Goal: Task Accomplishment & Management: Use online tool/utility

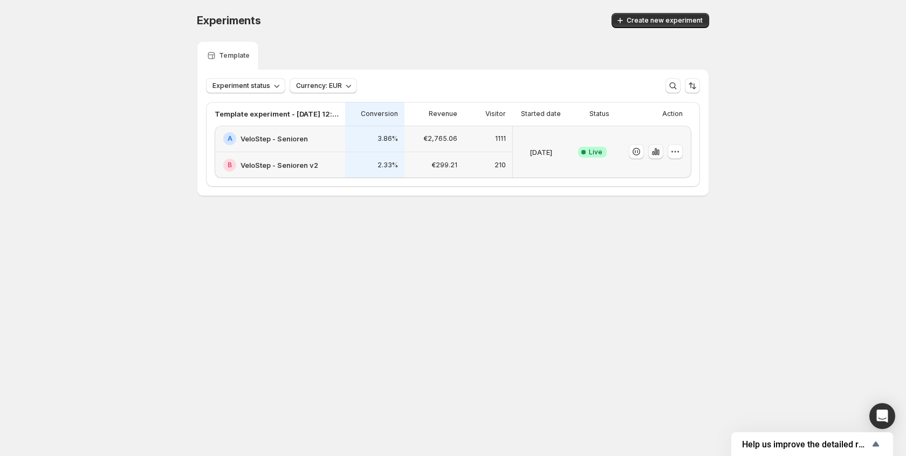
click at [657, 152] on icon "button" at bounding box center [656, 151] width 11 height 11
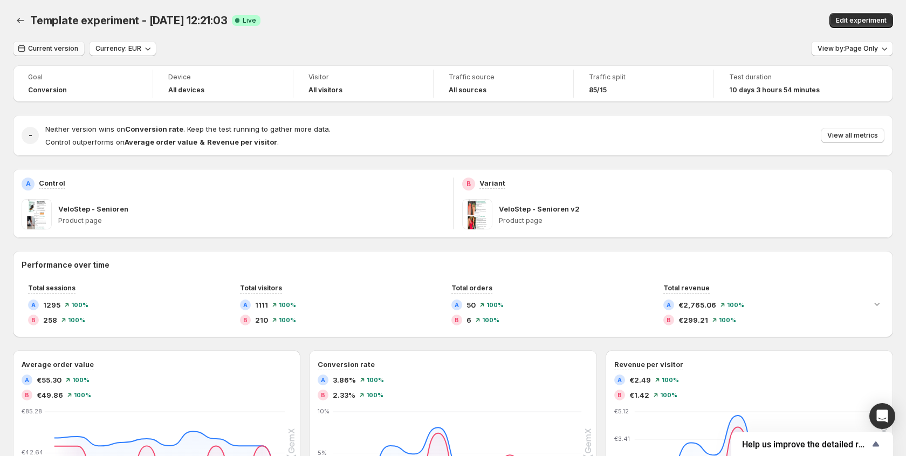
click at [13, 49] on button "Current version" at bounding box center [49, 48] width 72 height 15
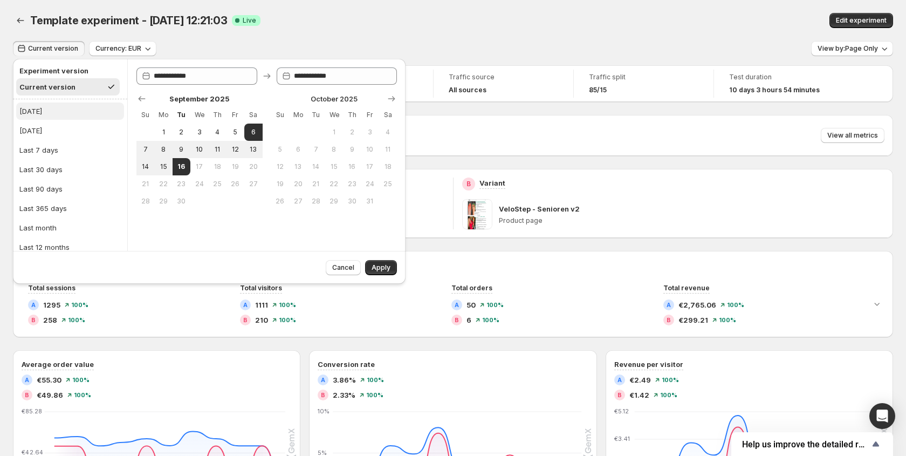
click at [33, 111] on div "[DATE]" at bounding box center [30, 111] width 23 height 11
type input "**********"
click at [385, 268] on span "Apply" at bounding box center [381, 267] width 19 height 9
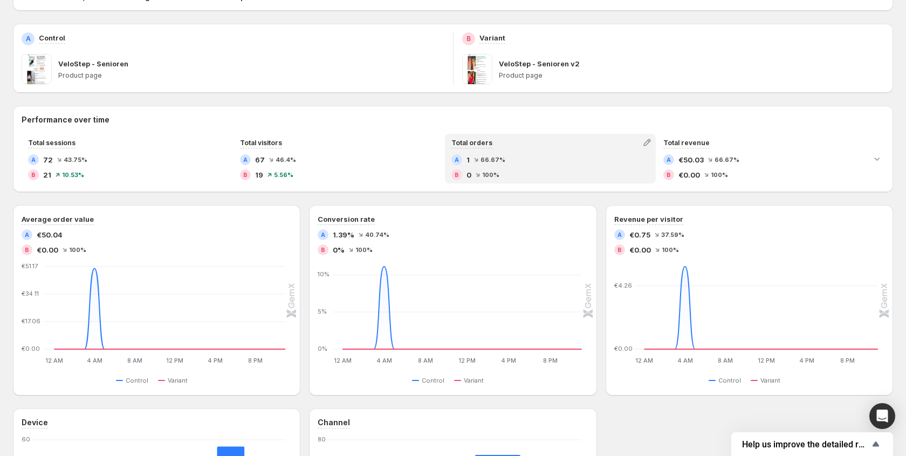
scroll to position [153, 0]
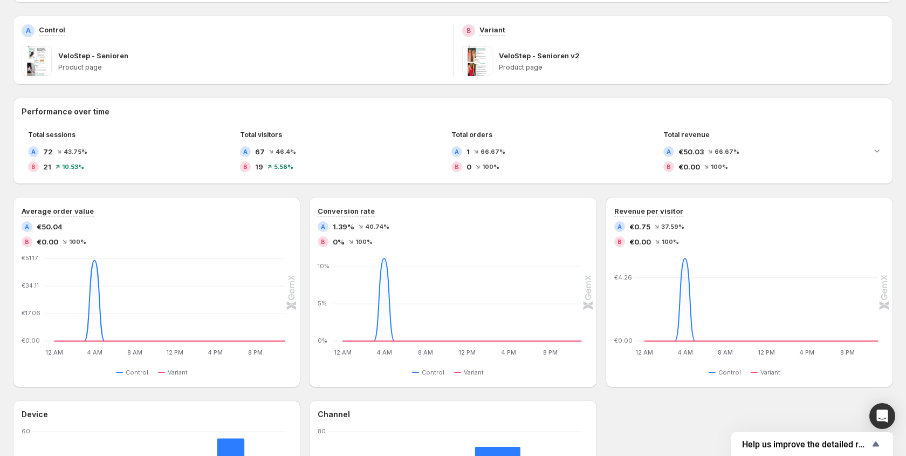
click at [598, 269] on div "Average order value A €50.04 B €0.00 100 % 12 AM 12 AM 4 AM 4 AM 8 AM 8 AM 12 P…" at bounding box center [453, 292] width 880 height 190
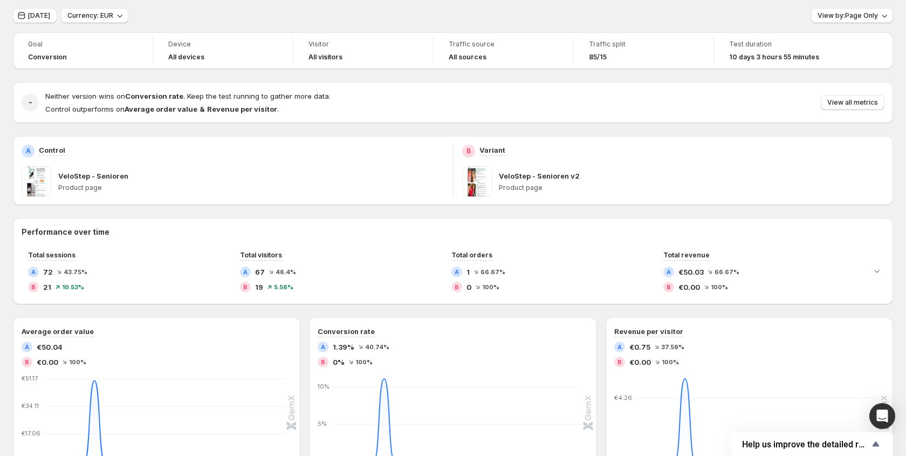
scroll to position [45, 0]
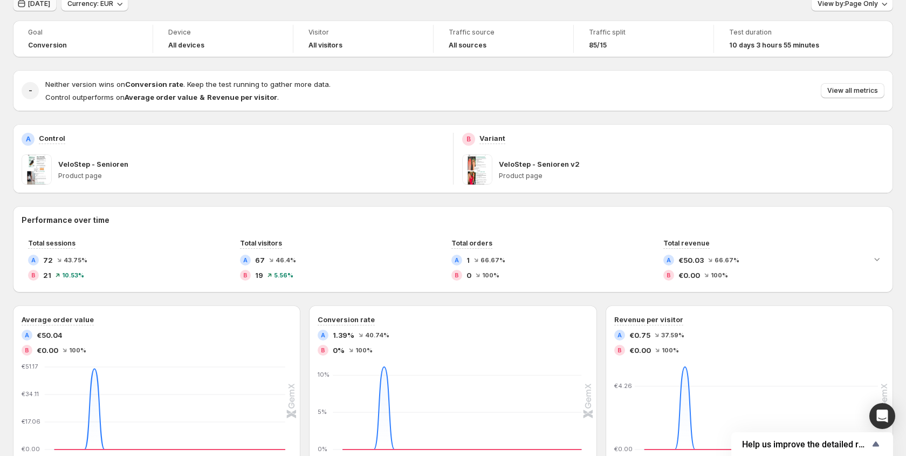
click at [40, 9] on button "[DATE]" at bounding box center [35, 3] width 44 height 15
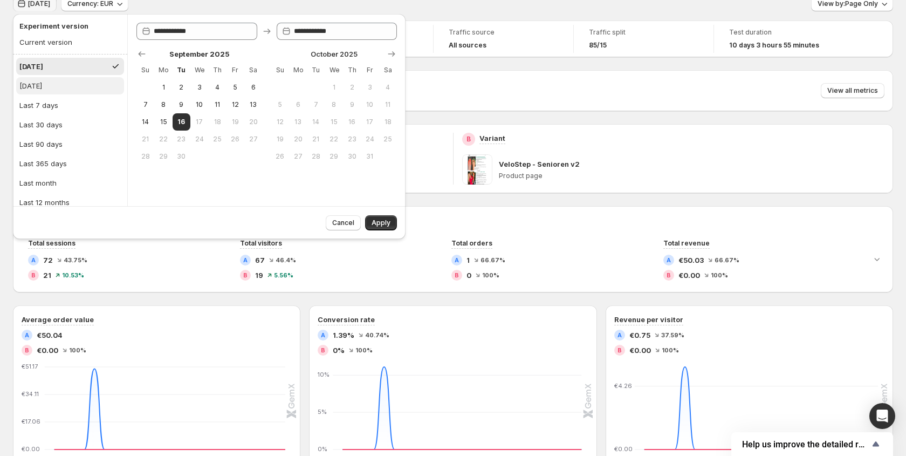
click at [40, 92] on button "[DATE]" at bounding box center [70, 85] width 108 height 17
type input "**********"
click at [390, 224] on span "Apply" at bounding box center [381, 222] width 19 height 9
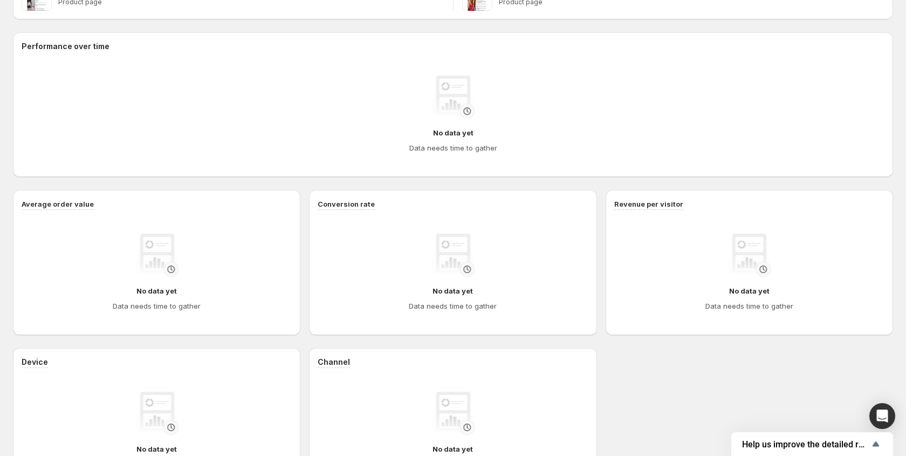
scroll to position [292, 0]
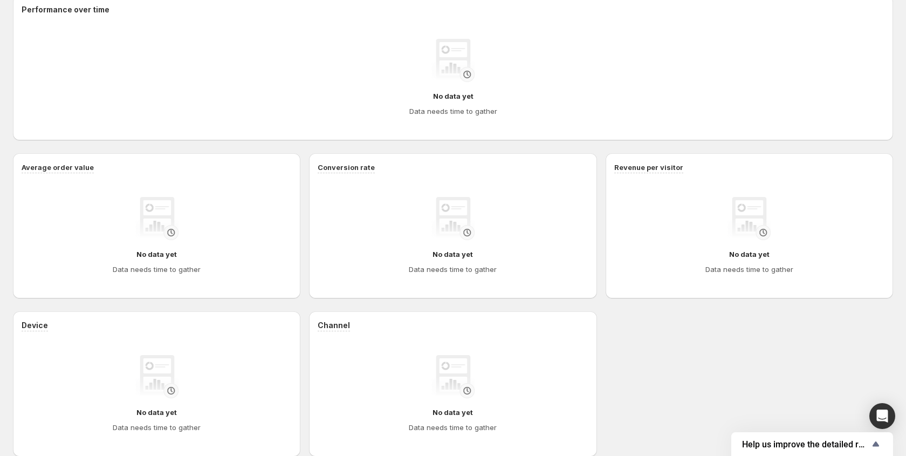
click at [600, 226] on div "Average order value No data yet Data needs time to gather Conversion rate No da…" at bounding box center [453, 225] width 880 height 145
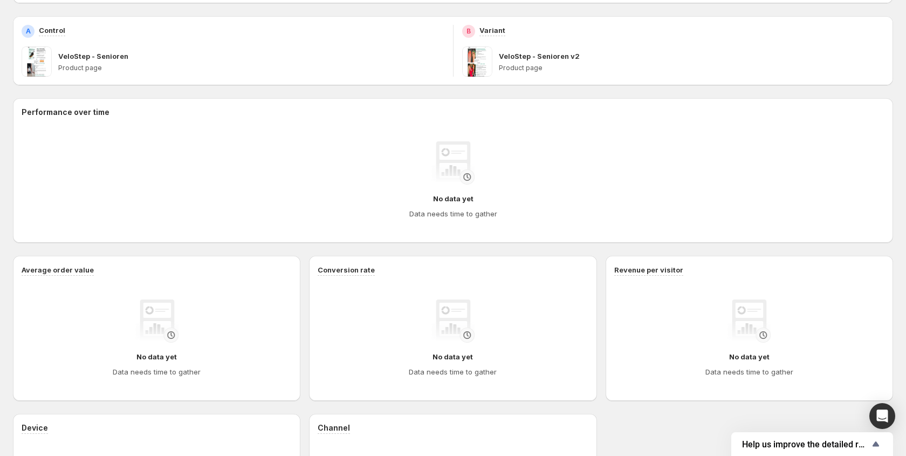
scroll to position [0, 0]
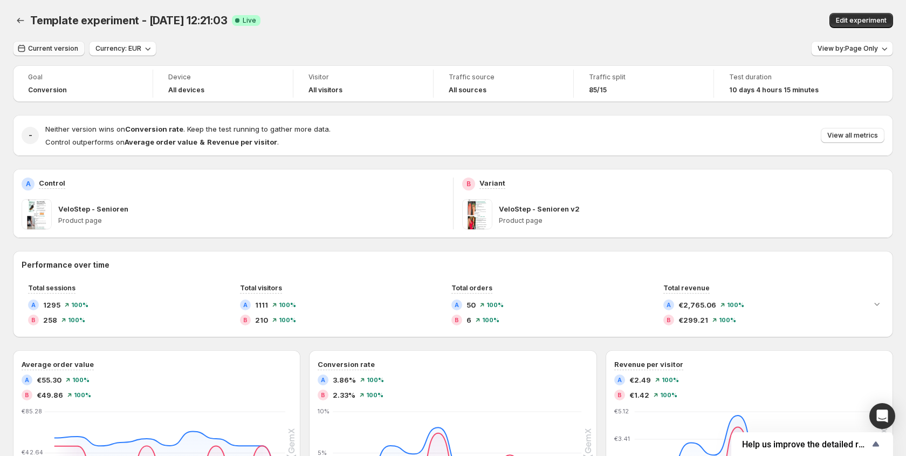
click at [54, 51] on span "Current version" at bounding box center [53, 48] width 50 height 9
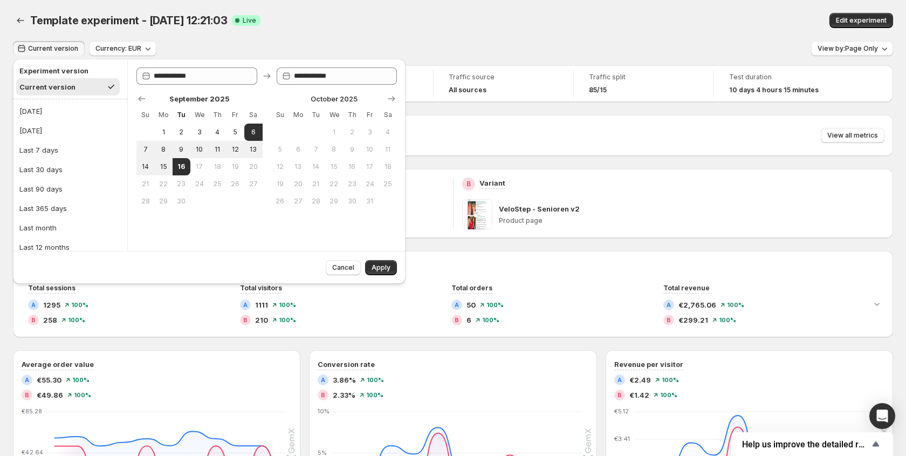
drag, startPoint x: 36, startPoint y: 124, endPoint x: 229, endPoint y: 220, distance: 215.9
click at [36, 124] on button "[DATE]" at bounding box center [70, 130] width 108 height 17
type input "**********"
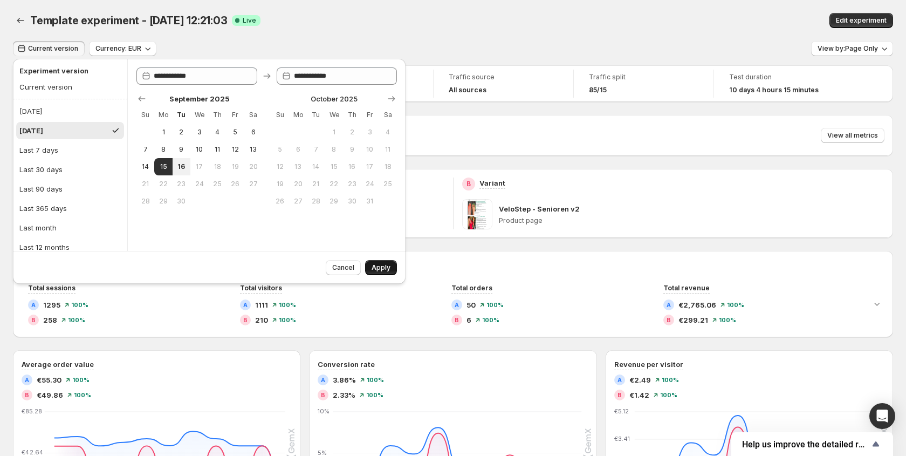
click at [377, 267] on span "Apply" at bounding box center [381, 267] width 19 height 9
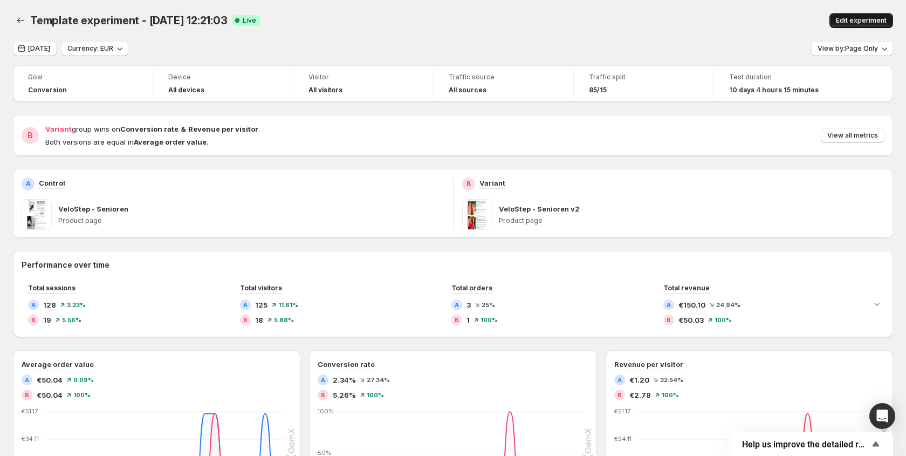
click at [862, 22] on span "Edit experiment" at bounding box center [861, 20] width 51 height 9
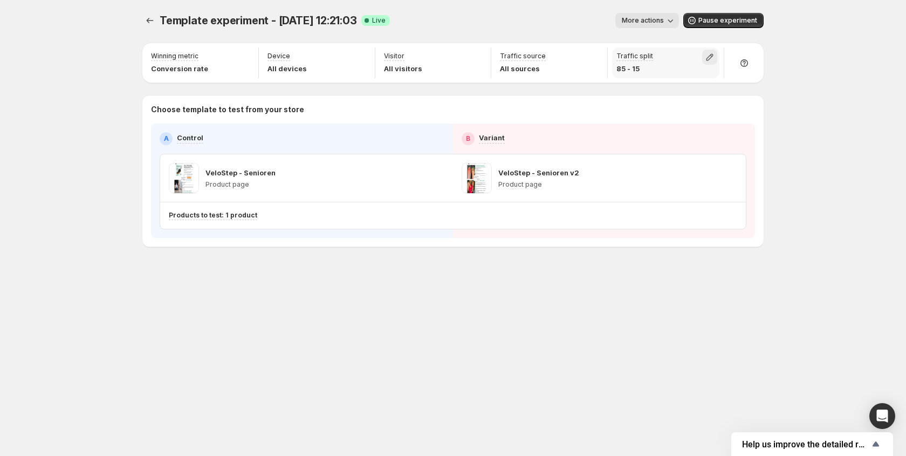
click at [710, 53] on icon "button" at bounding box center [709, 57] width 11 height 11
drag, startPoint x: 758, startPoint y: 79, endPoint x: 747, endPoint y: 80, distance: 11.4
type input "**"
click at [747, 80] on input "range" at bounding box center [709, 80] width 155 height 15
click at [400, 8] on div "Template experiment - Sep 6, 12:21:03. This page is ready Template experiment -…" at bounding box center [452, 20] width 621 height 41
